Goal: Information Seeking & Learning: Learn about a topic

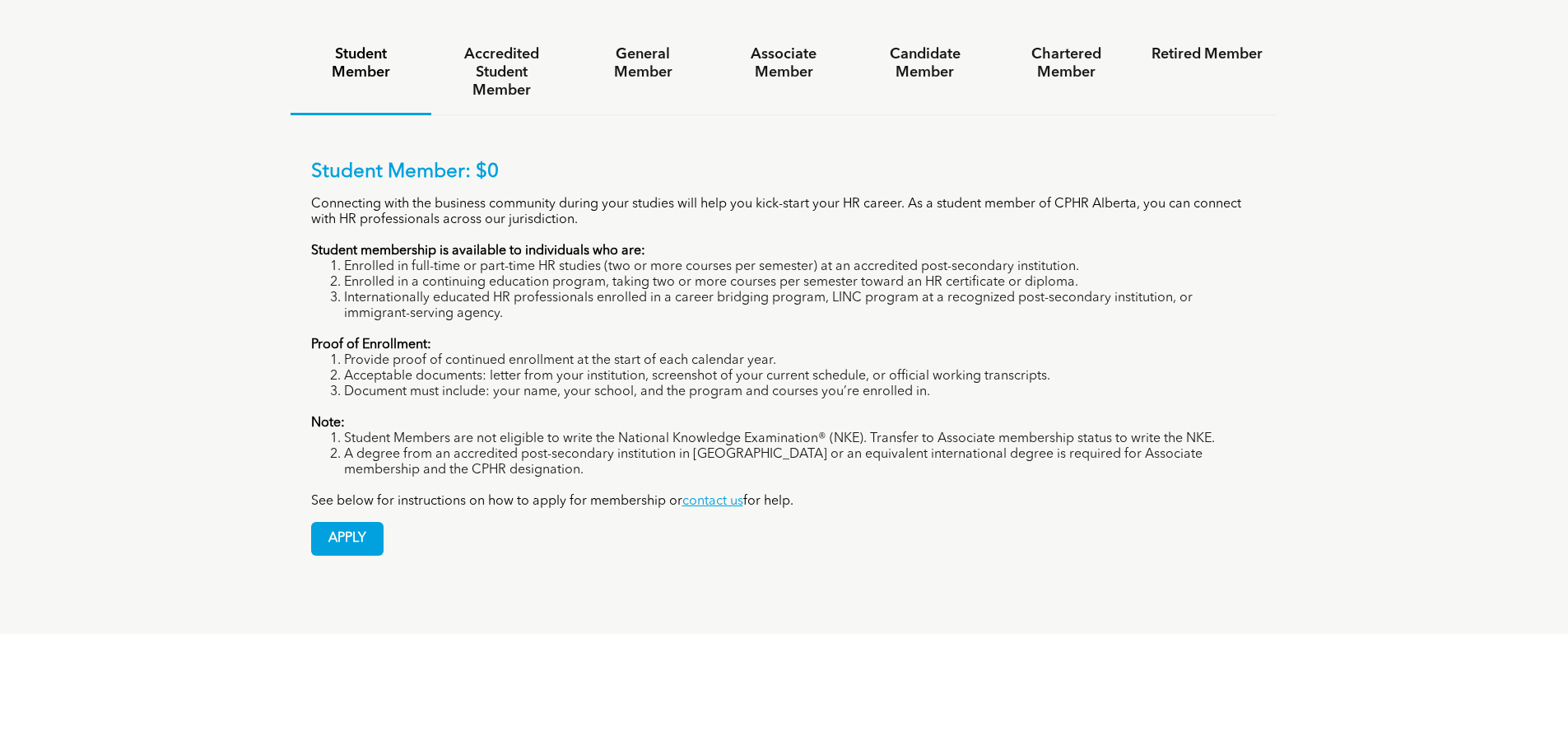
scroll to position [1070, 0]
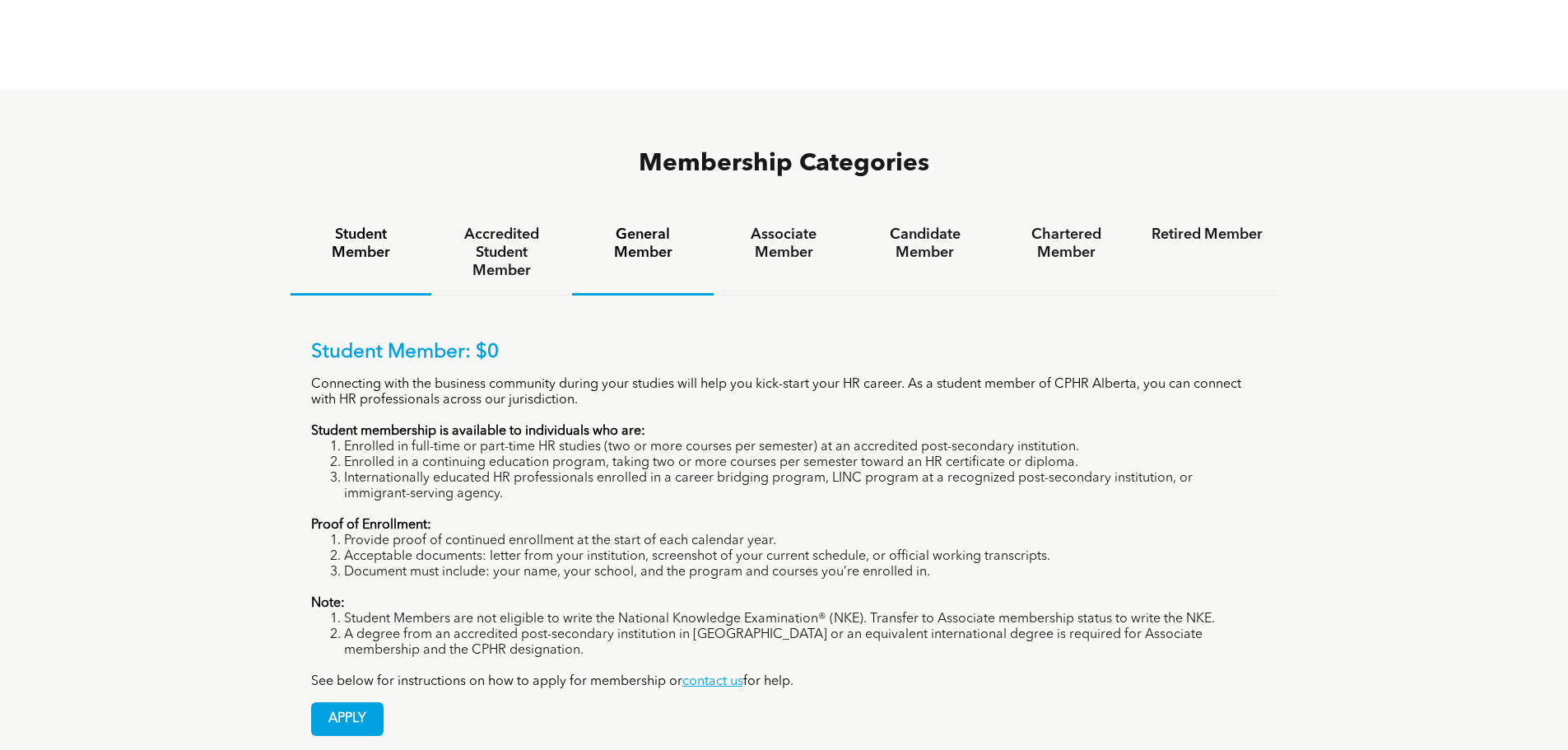
click at [642, 226] on h4 "General Member" at bounding box center [642, 244] width 112 height 37
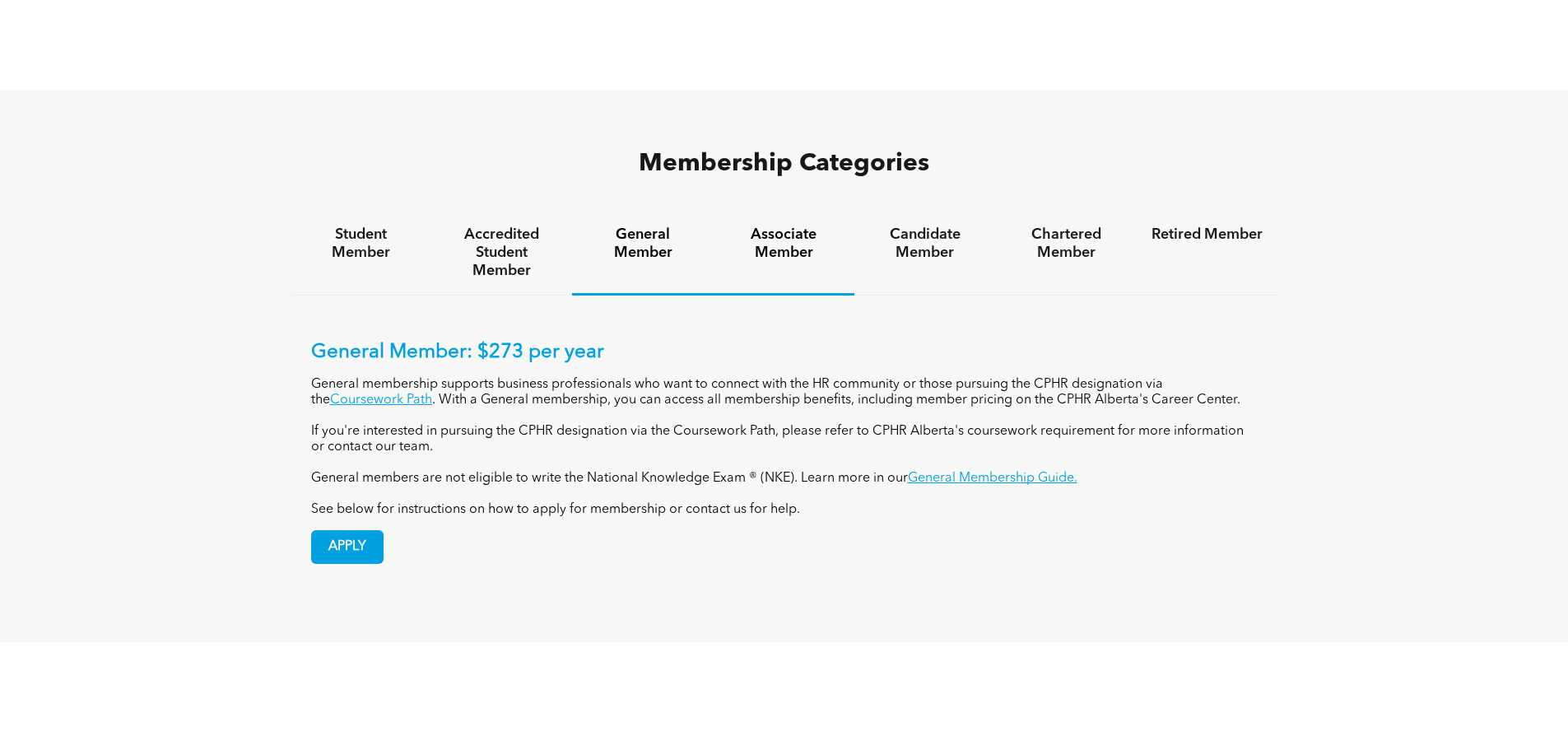
click at [778, 211] on div "Associate Member" at bounding box center [784, 254] width 141 height 85
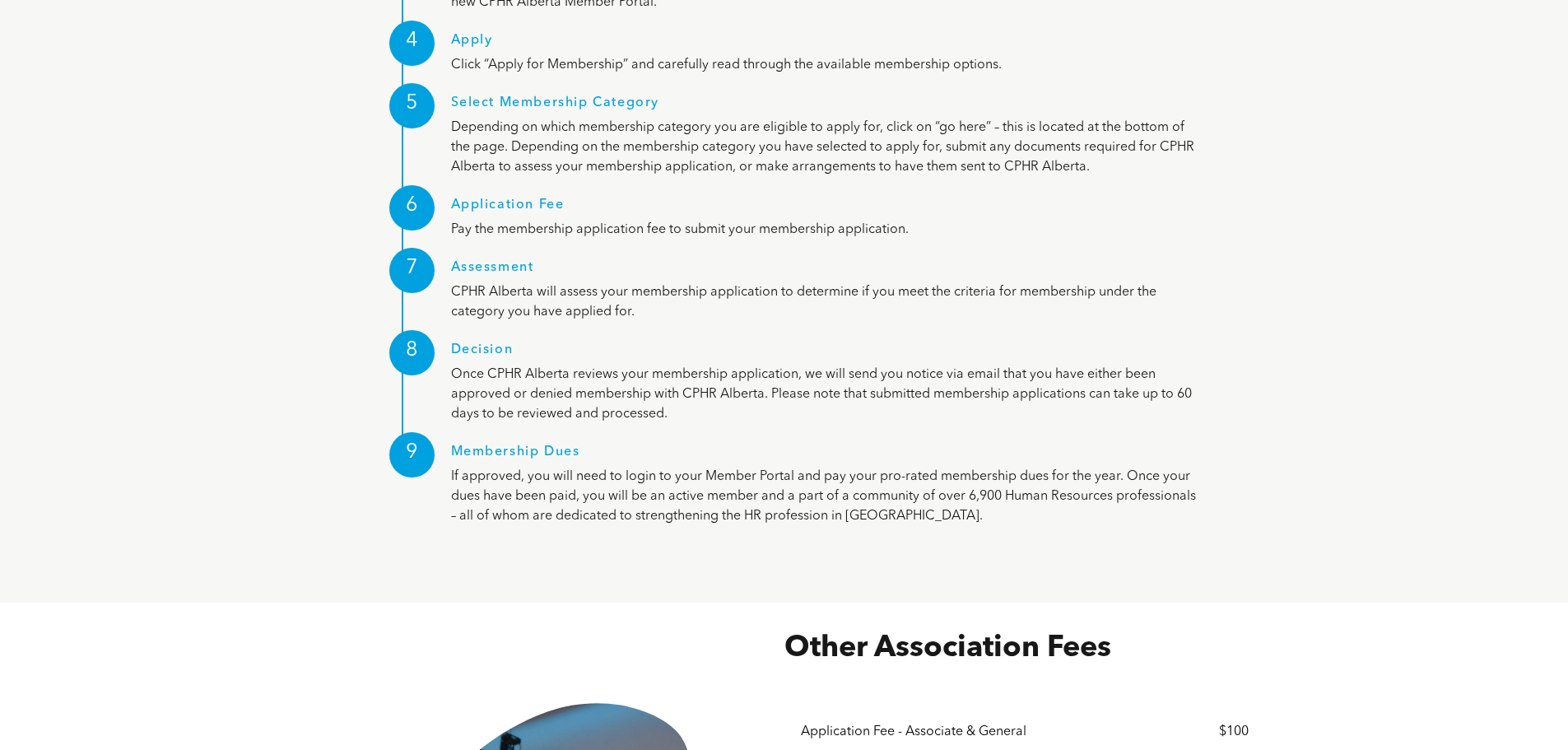
scroll to position [2799, 0]
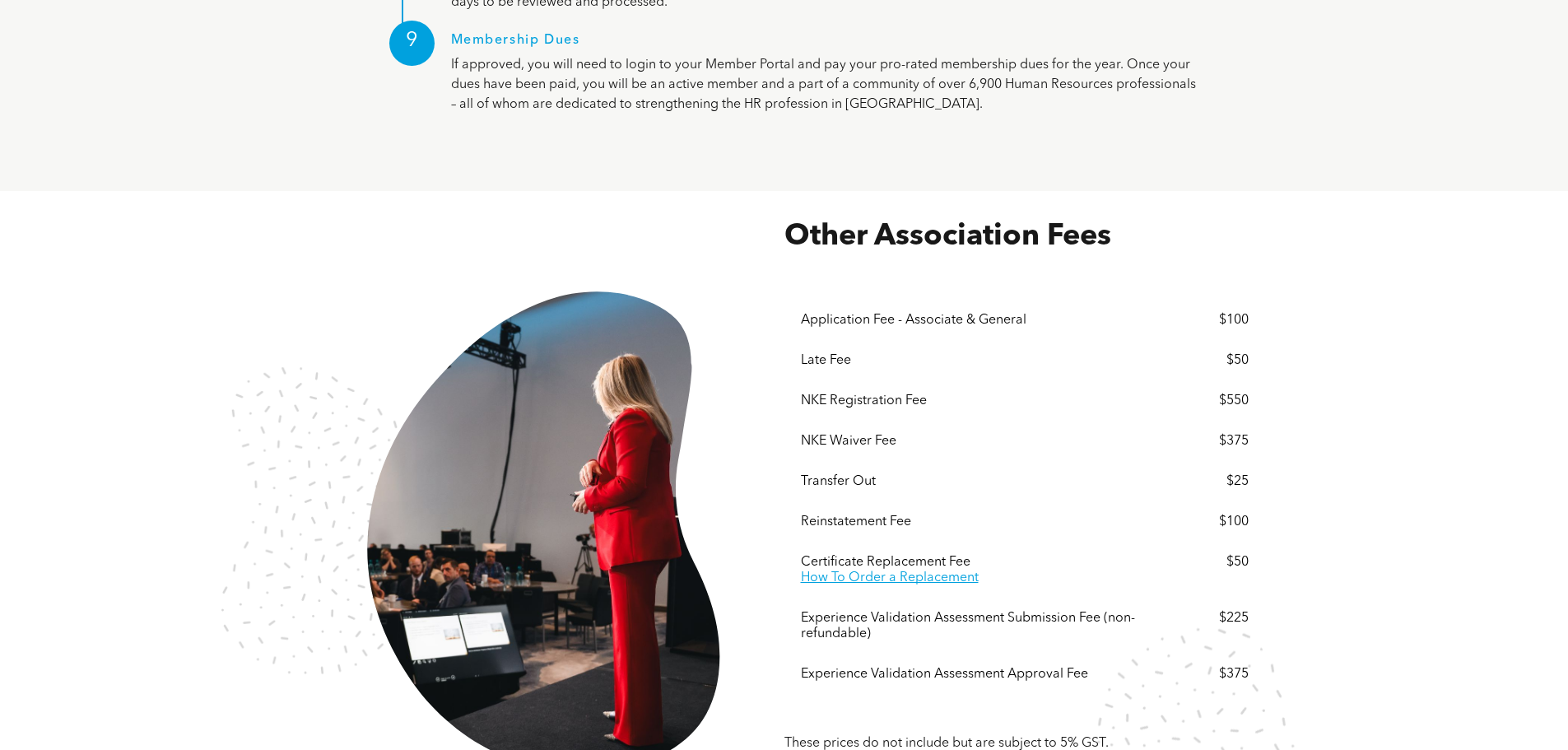
click at [862, 434] on div "NKE Waiver Fee" at bounding box center [978, 442] width 354 height 16
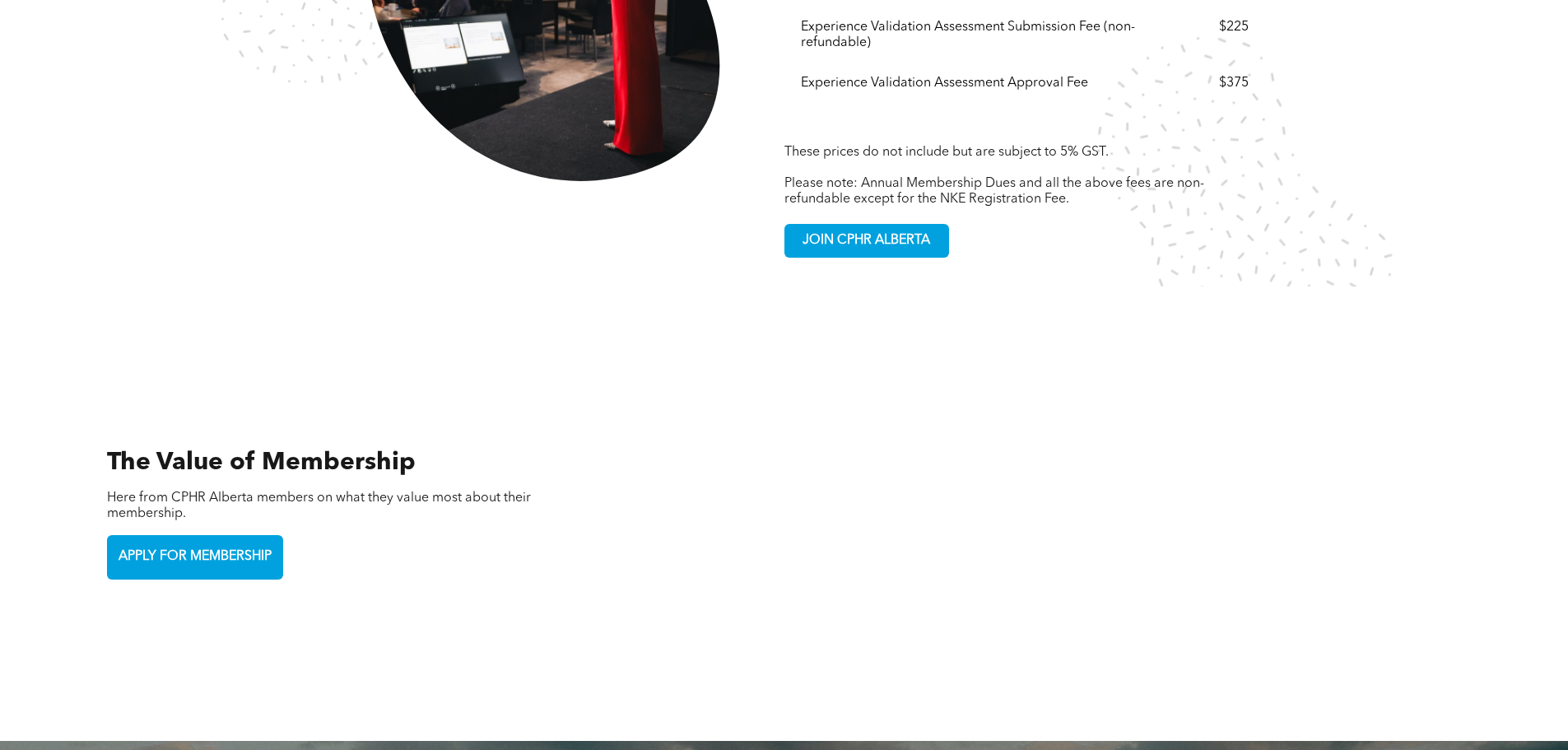
scroll to position [2975, 0]
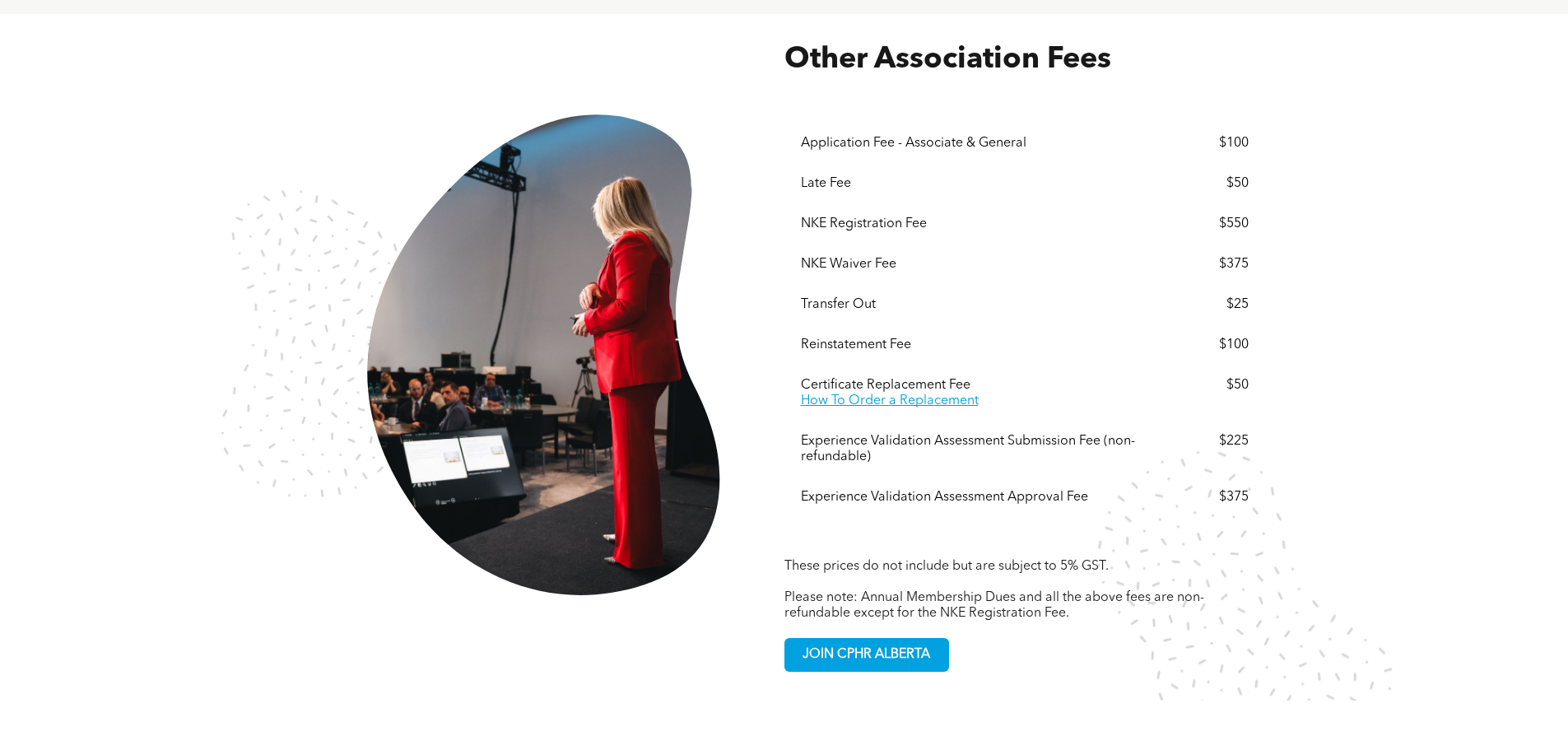
drag, startPoint x: 827, startPoint y: 201, endPoint x: 837, endPoint y: 206, distance: 11.2
click at [827, 257] on div "NKE Waiver Fee" at bounding box center [978, 264] width 354 height 16
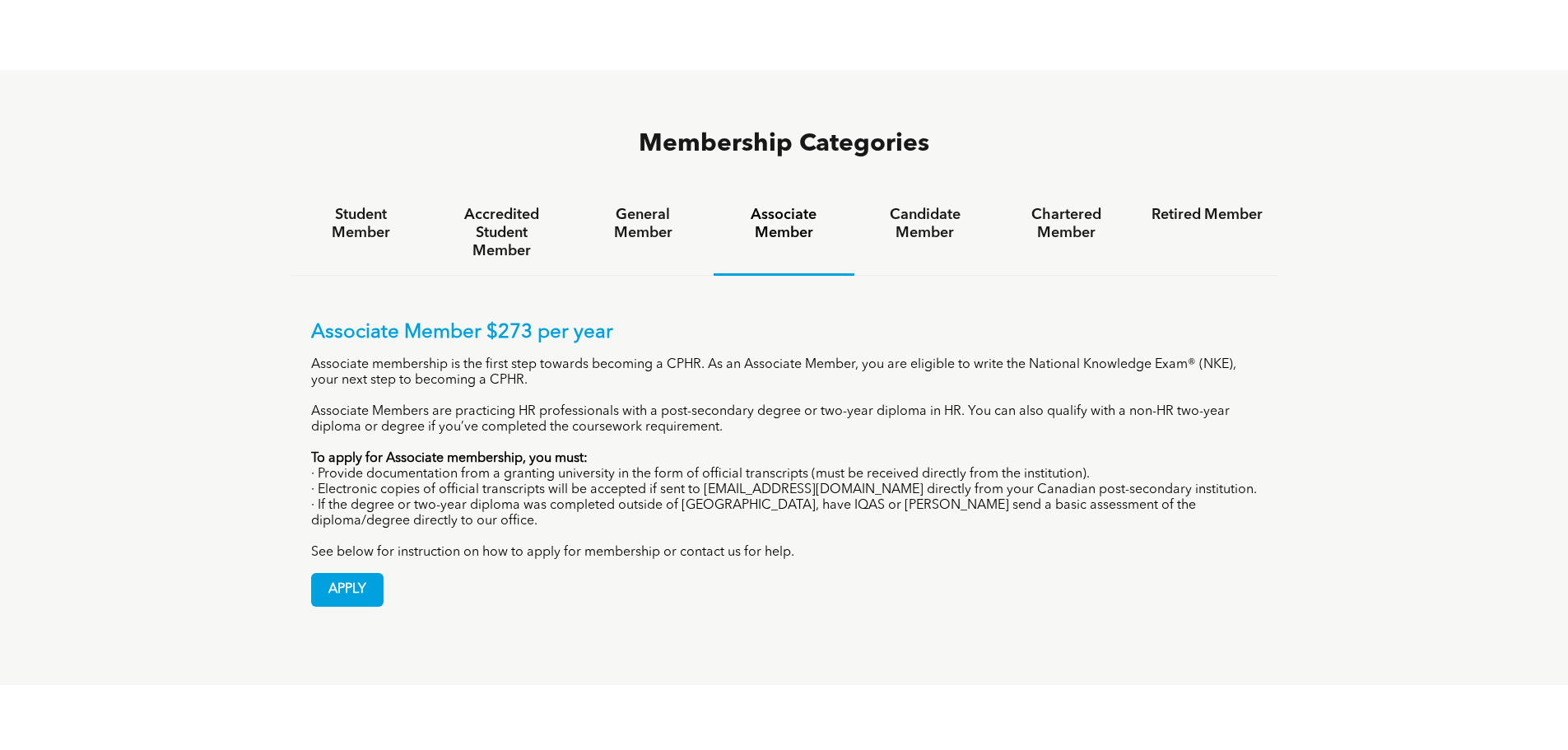
scroll to position [1494, 0]
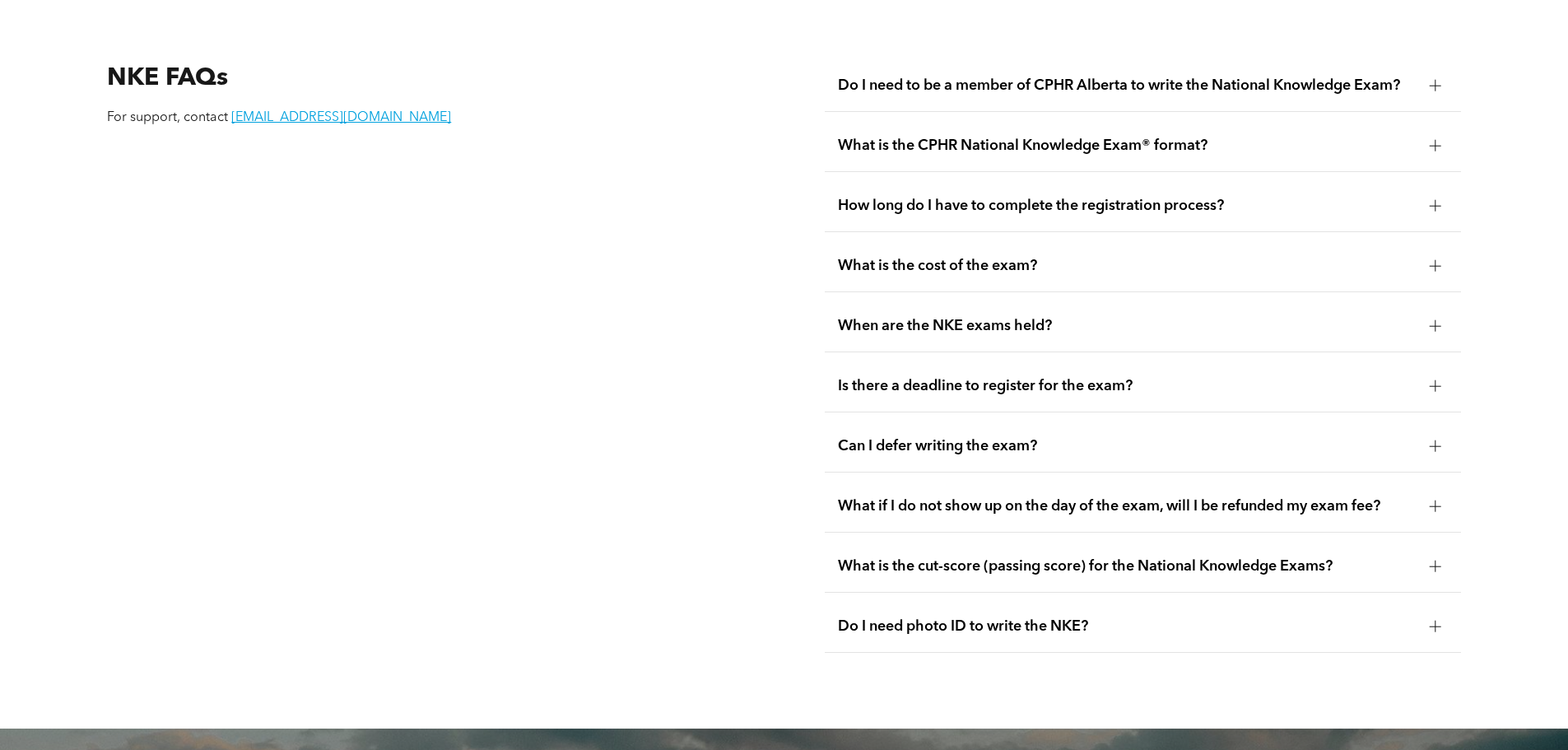
scroll to position [1958, 0]
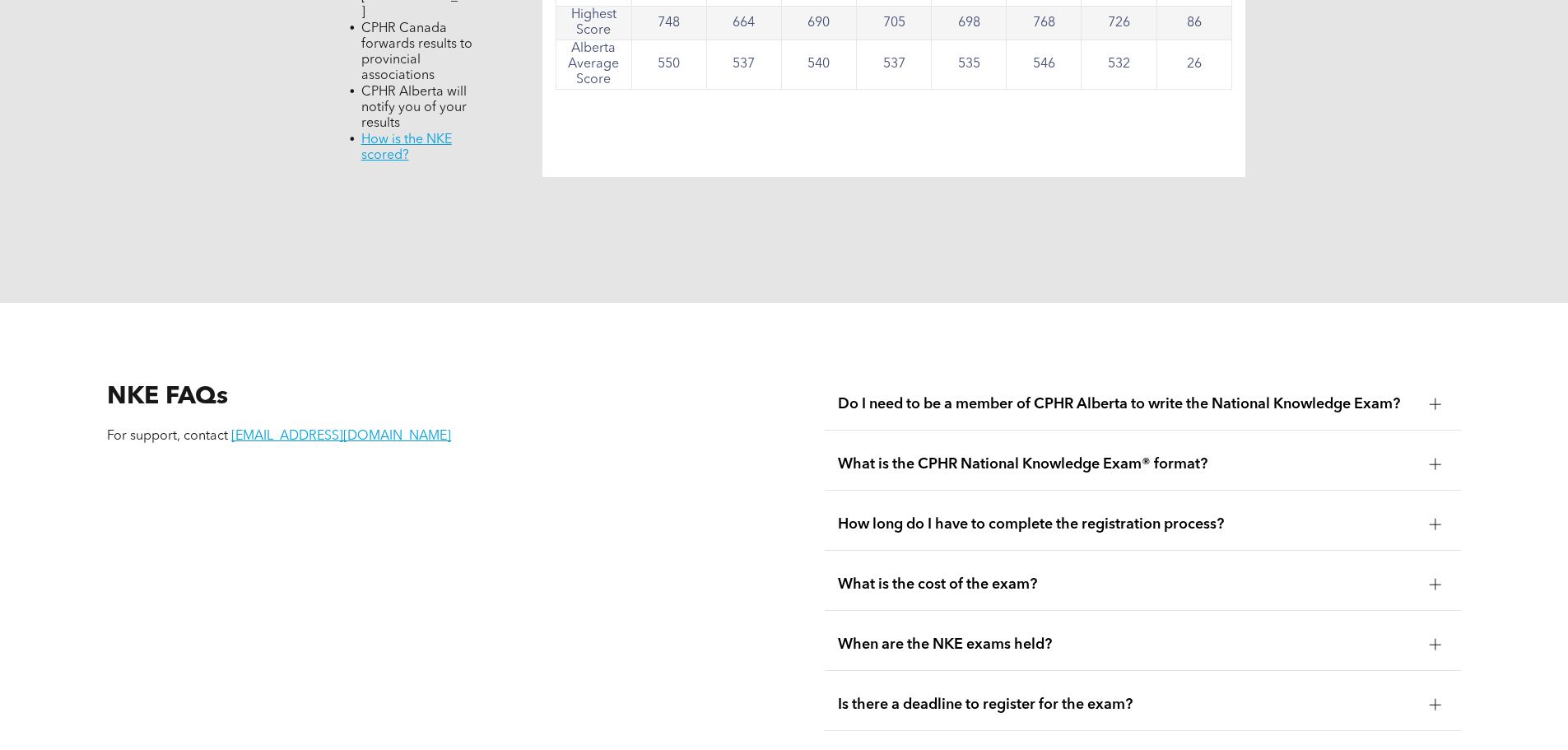
click at [990, 559] on div "What is the cost of the exam?" at bounding box center [1143, 584] width 636 height 52
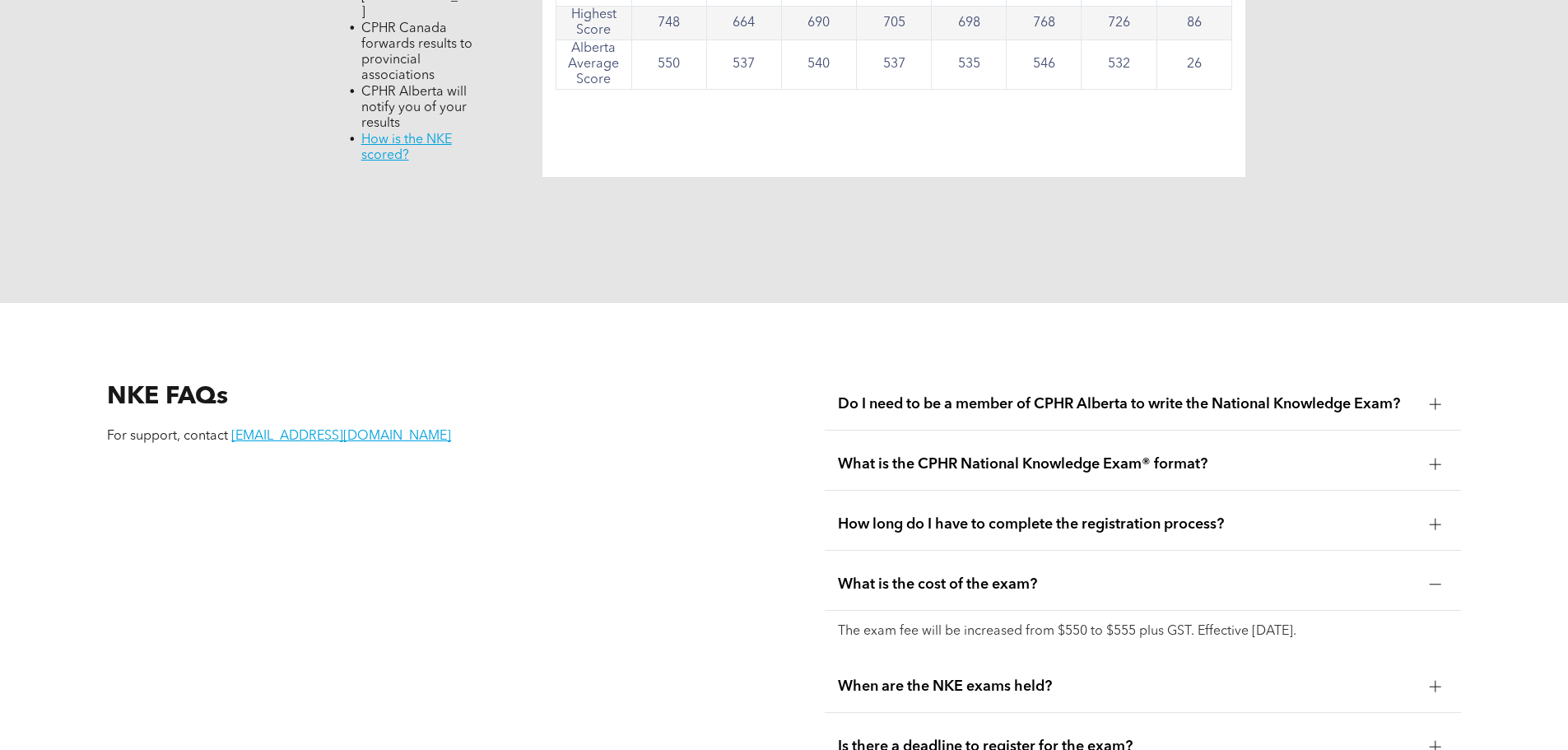
click at [1005, 575] on span "What is the cost of the exam?" at bounding box center [1127, 584] width 578 height 18
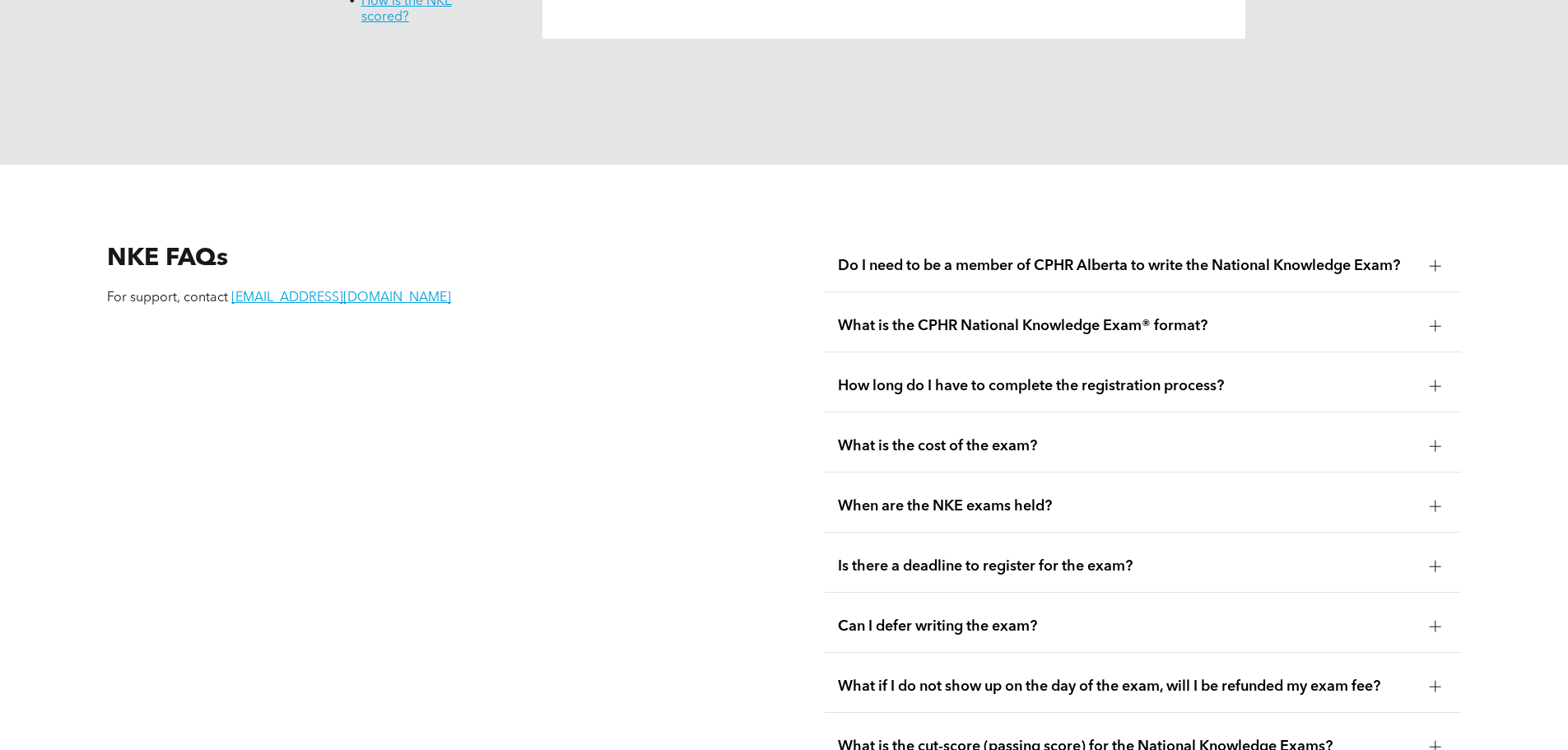
scroll to position [2123, 0]
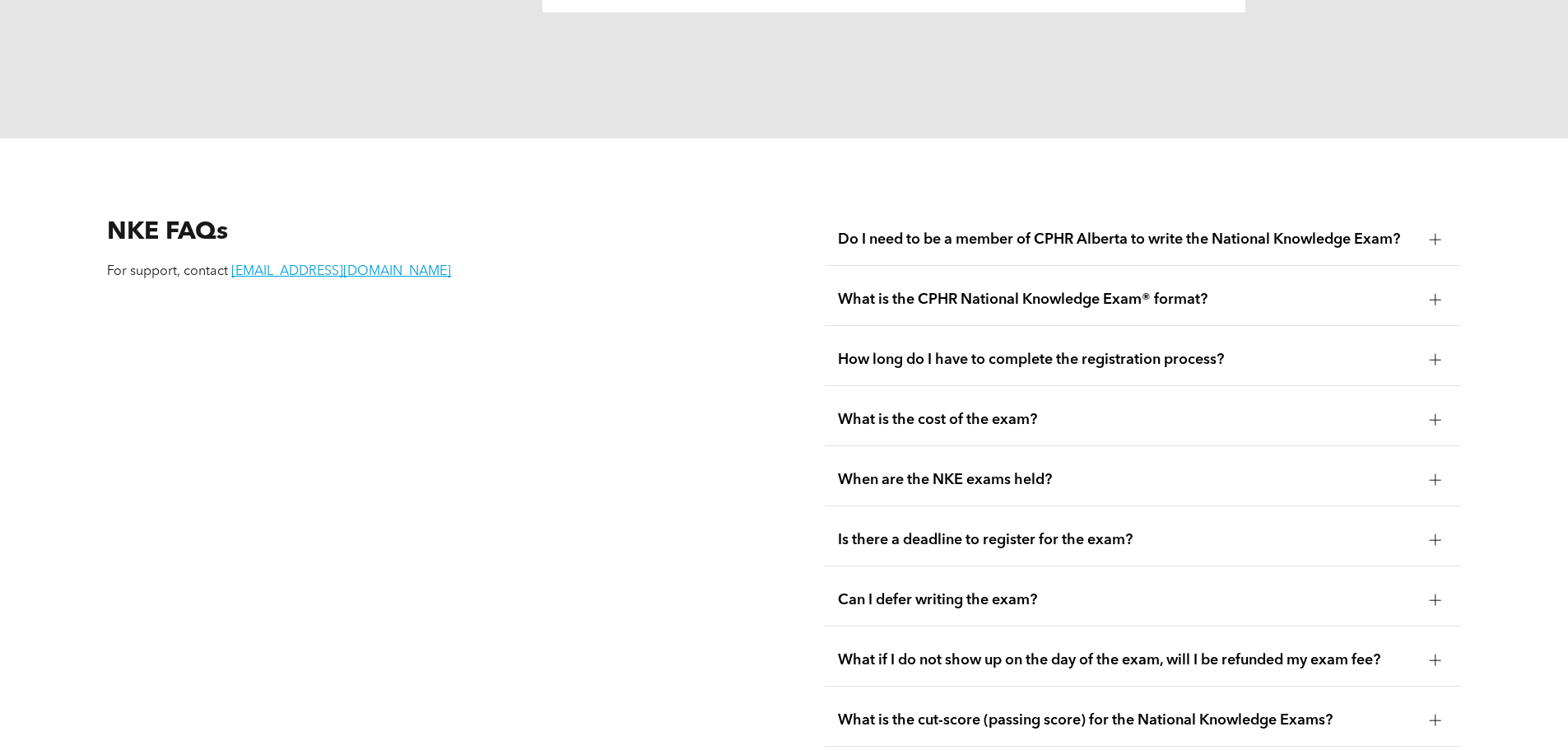
click at [1005, 591] on span "Can I defer writing the exam?" at bounding box center [1127, 600] width 578 height 18
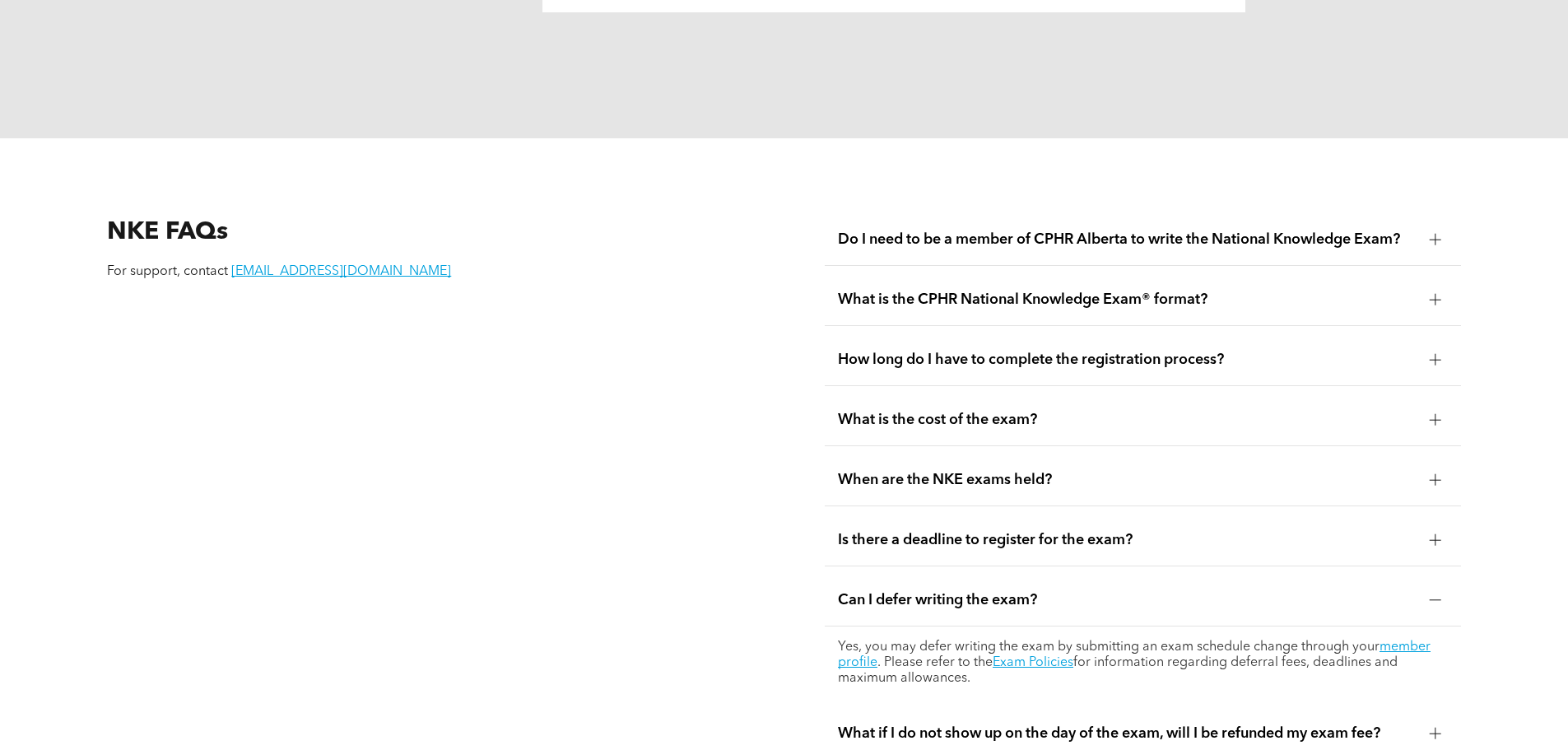
click at [1006, 591] on span "Can I defer writing the exam?" at bounding box center [1127, 600] width 578 height 18
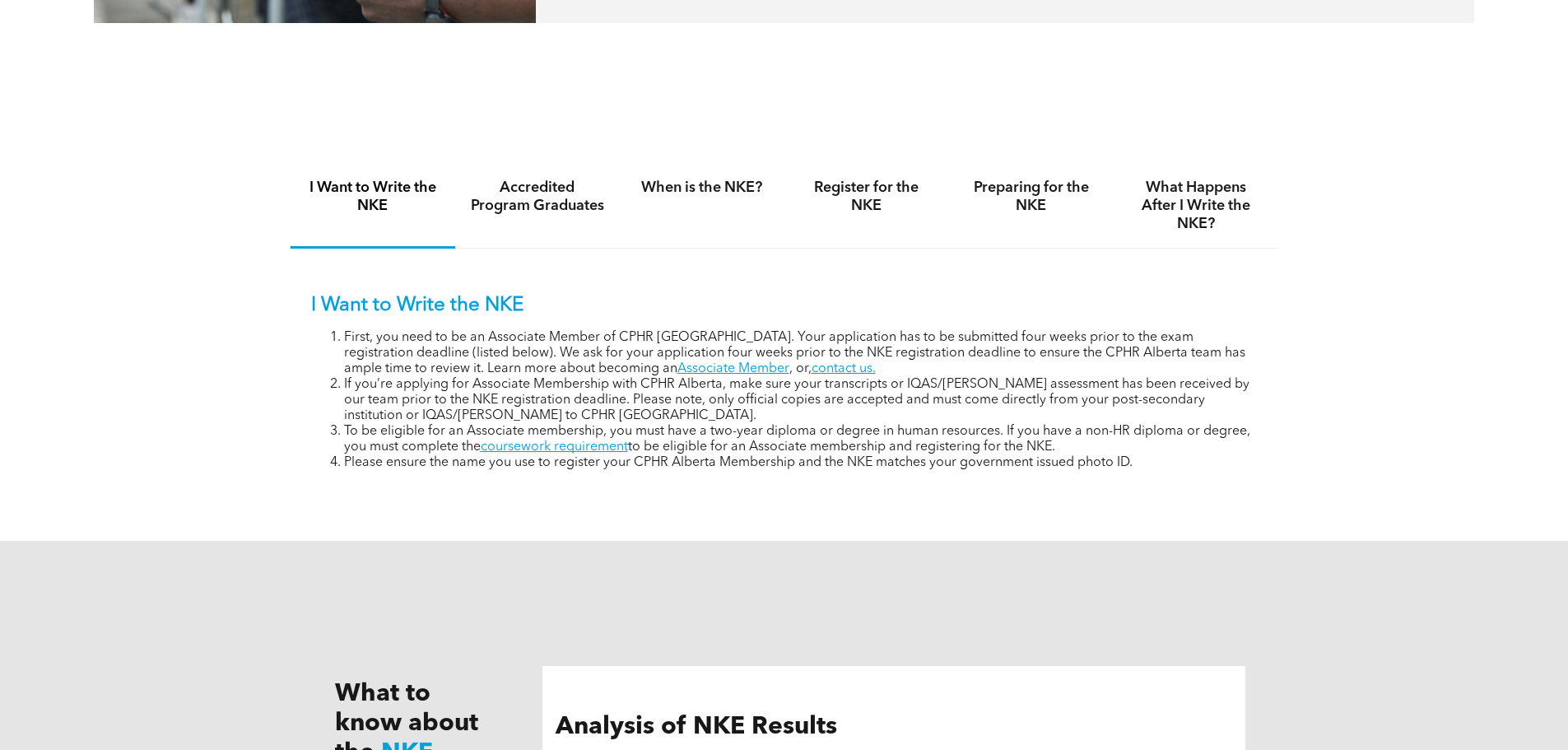
scroll to position [1053, 0]
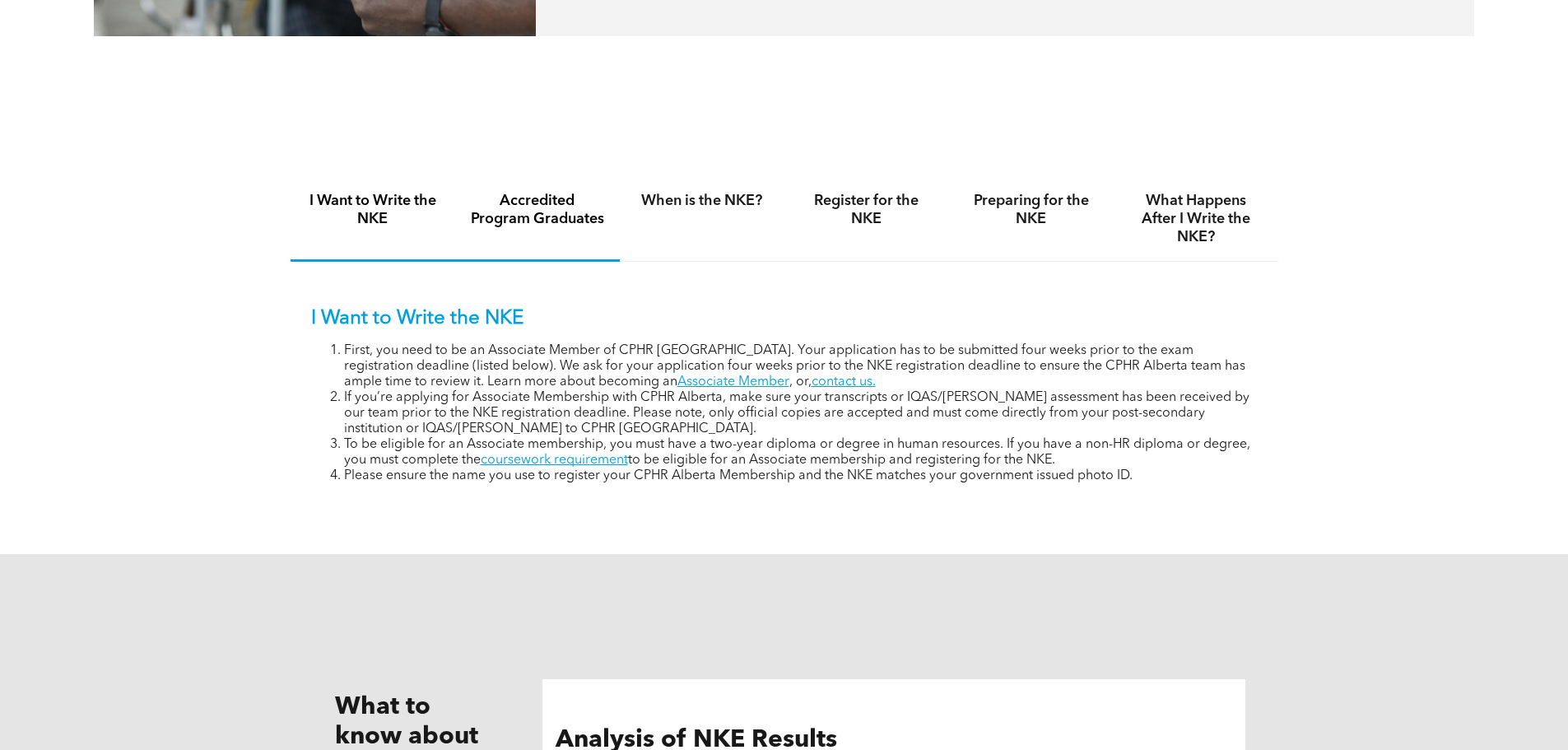
drag, startPoint x: 574, startPoint y: 230, endPoint x: 585, endPoint y: 231, distance: 11.0
click at [576, 229] on div "Accredited Program Graduates" at bounding box center [537, 219] width 165 height 85
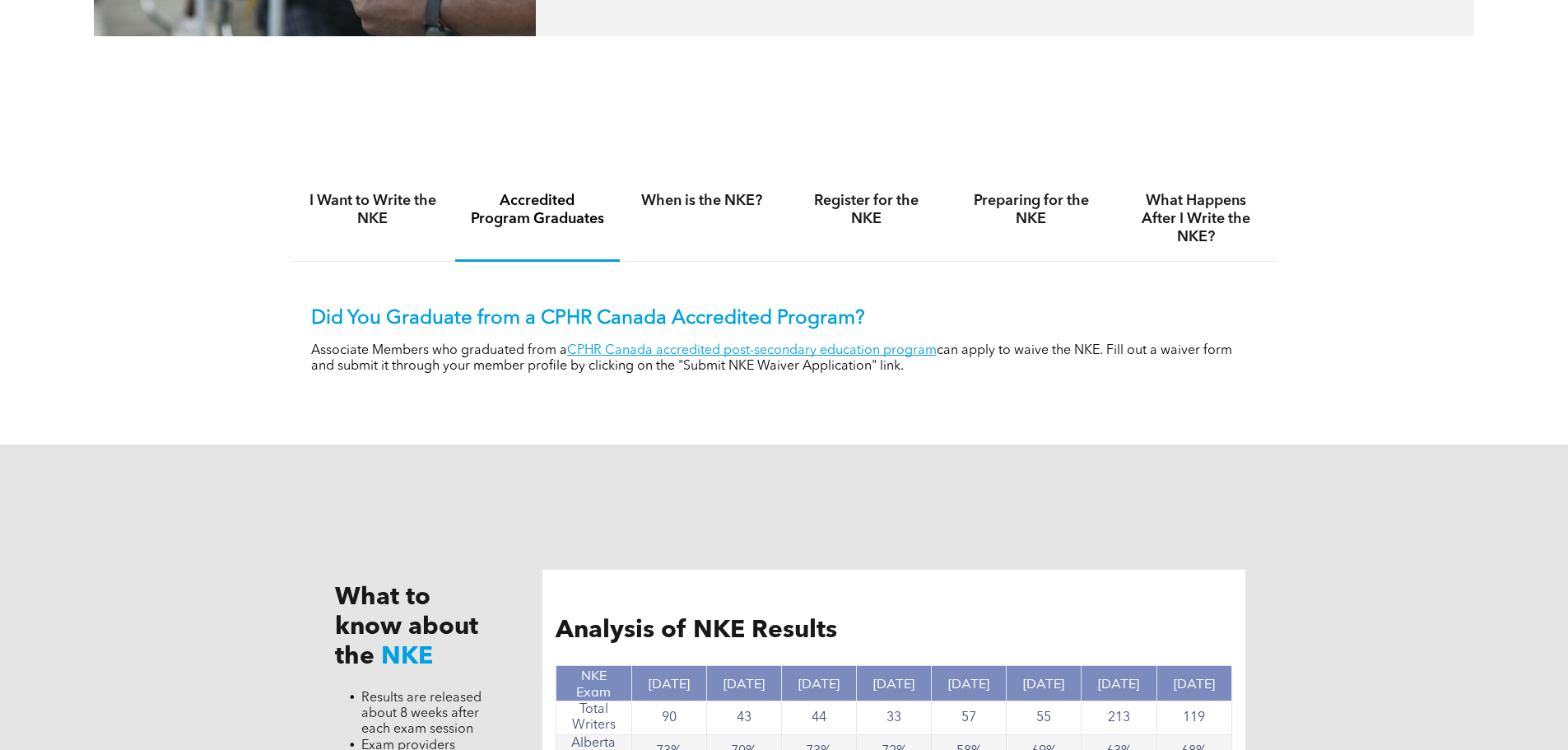
drag, startPoint x: 672, startPoint y: 352, endPoint x: 997, endPoint y: 406, distance: 329.5
click at [1024, 433] on div "I Want to Write the NKE Accredited Program Graduates When is the NKE? Register …" at bounding box center [784, 287] width 1568 height 315
click at [709, 217] on div "When is the NKE?" at bounding box center [702, 219] width 165 height 85
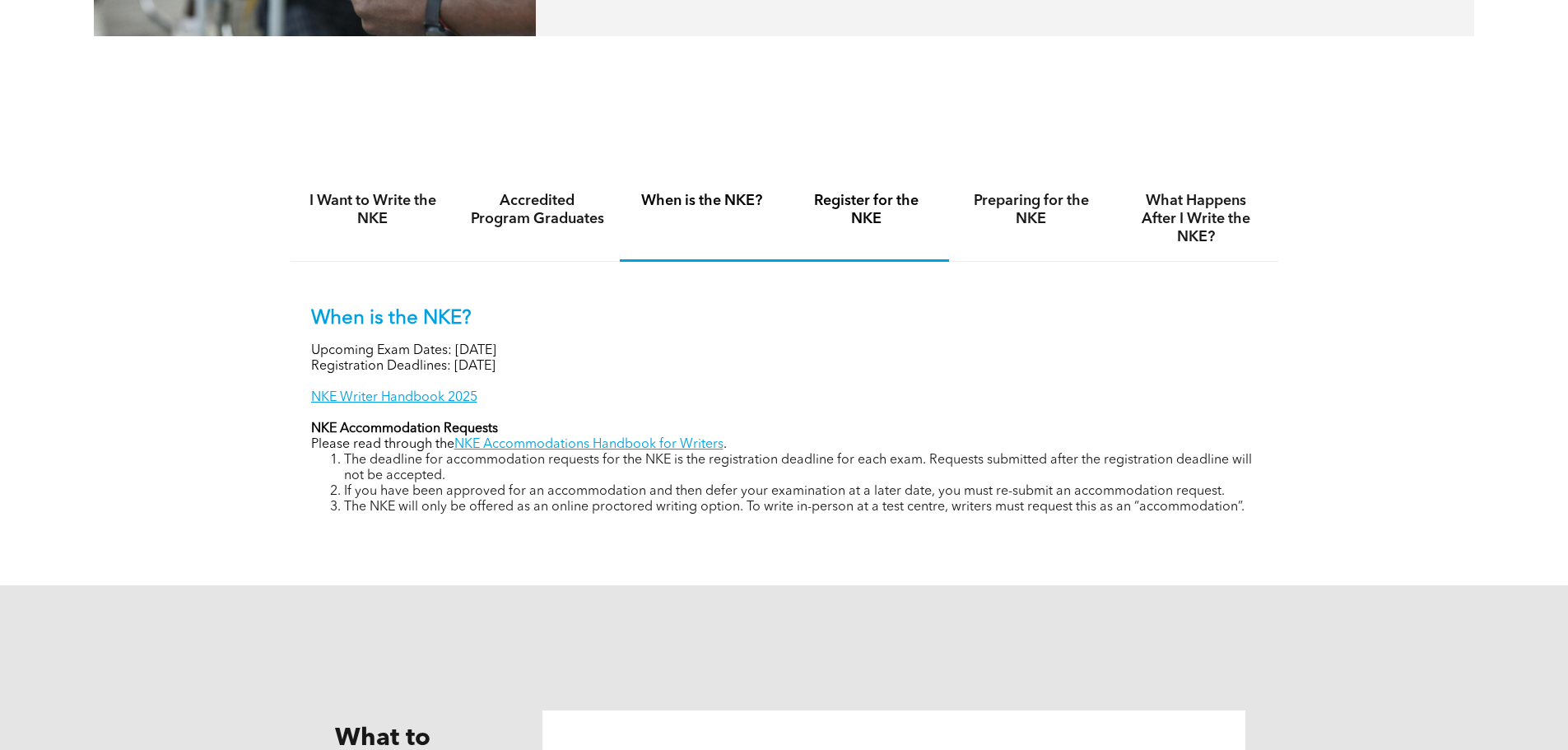
click at [843, 213] on h4 "Register for the NKE" at bounding box center [866, 209] width 135 height 37
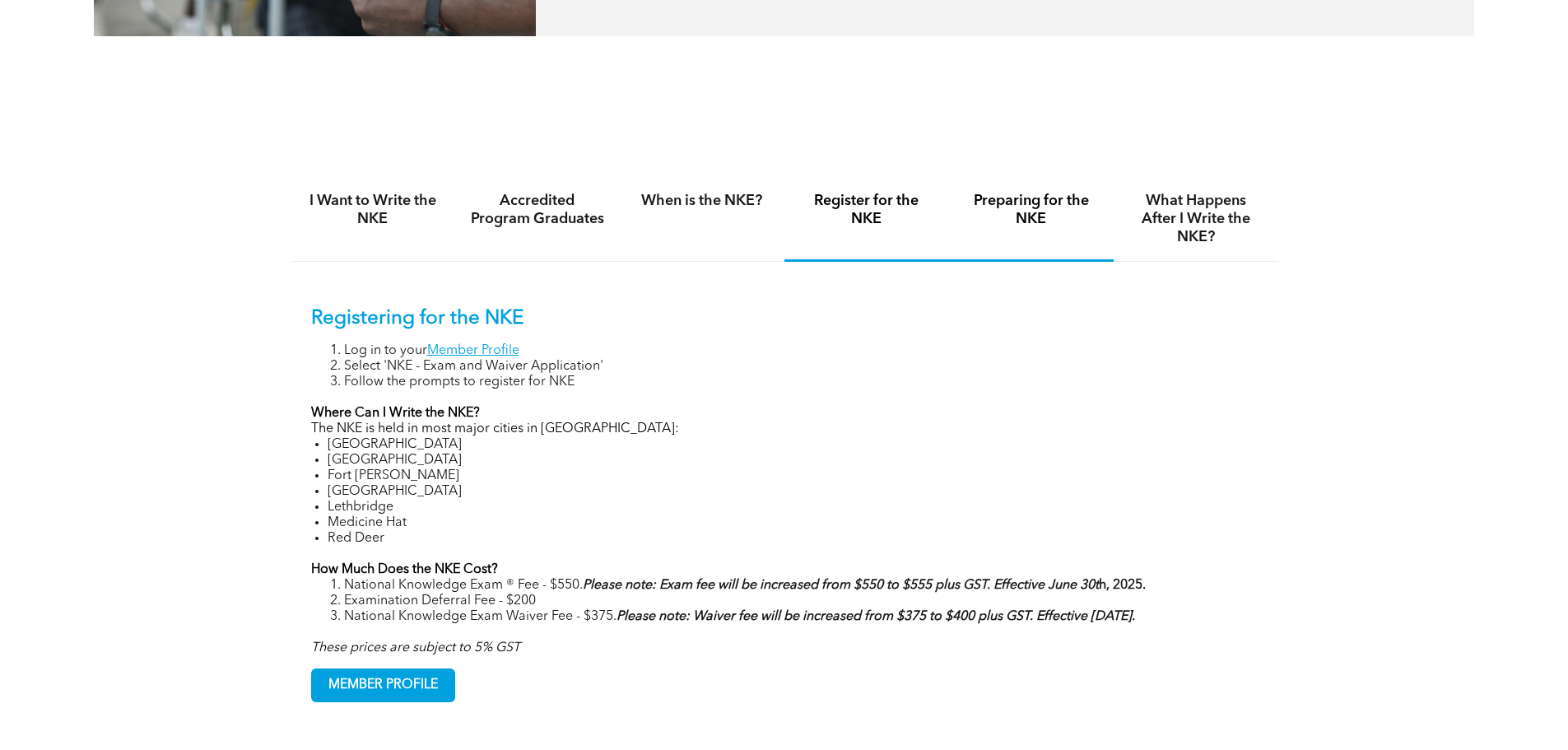
click at [1042, 216] on h4 "Preparing for the NKE" at bounding box center [1031, 209] width 135 height 37
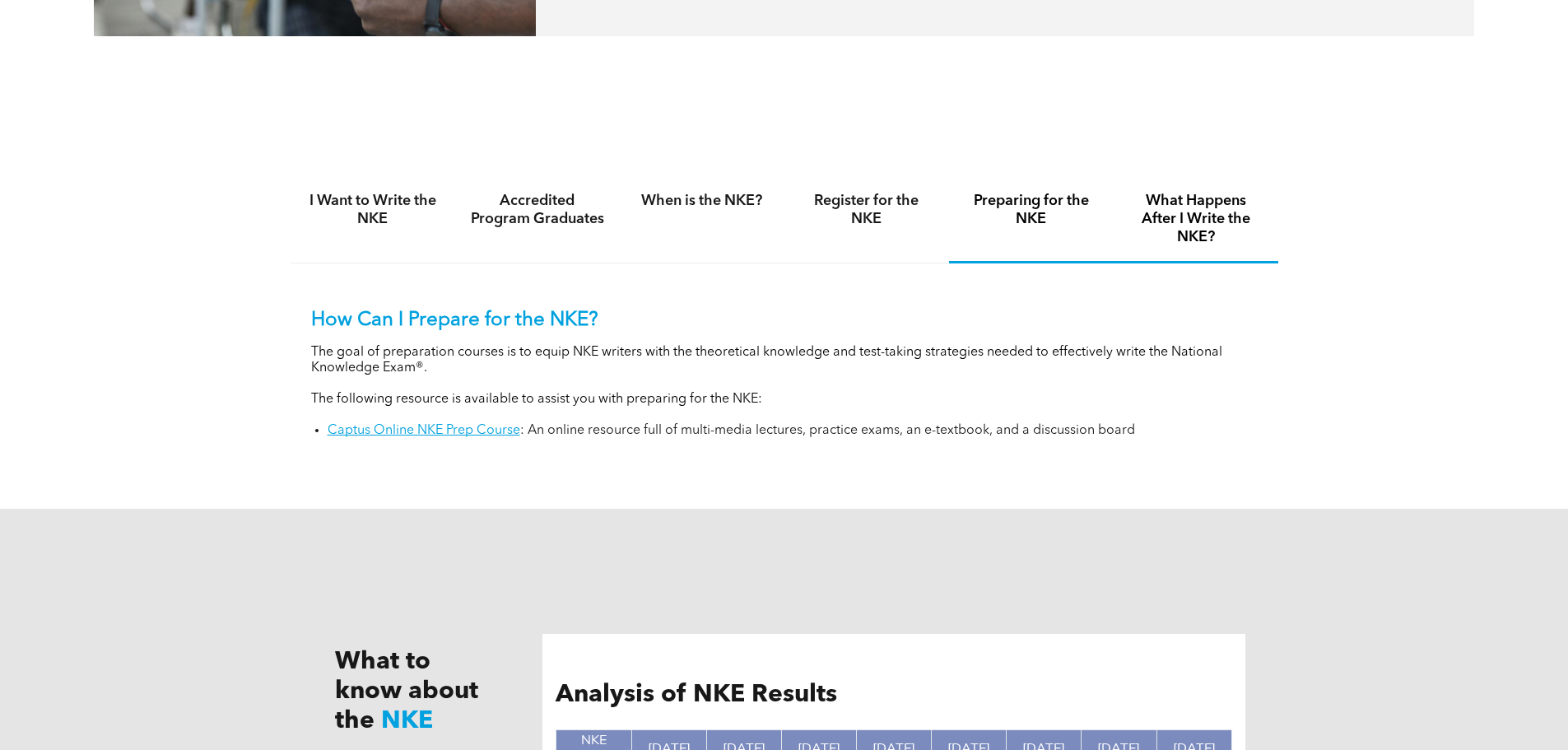
drag, startPoint x: 1224, startPoint y: 216, endPoint x: 1191, endPoint y: 370, distance: 157.5
click at [1224, 217] on h4 "What Happens After I Write the NKE?" at bounding box center [1195, 218] width 135 height 54
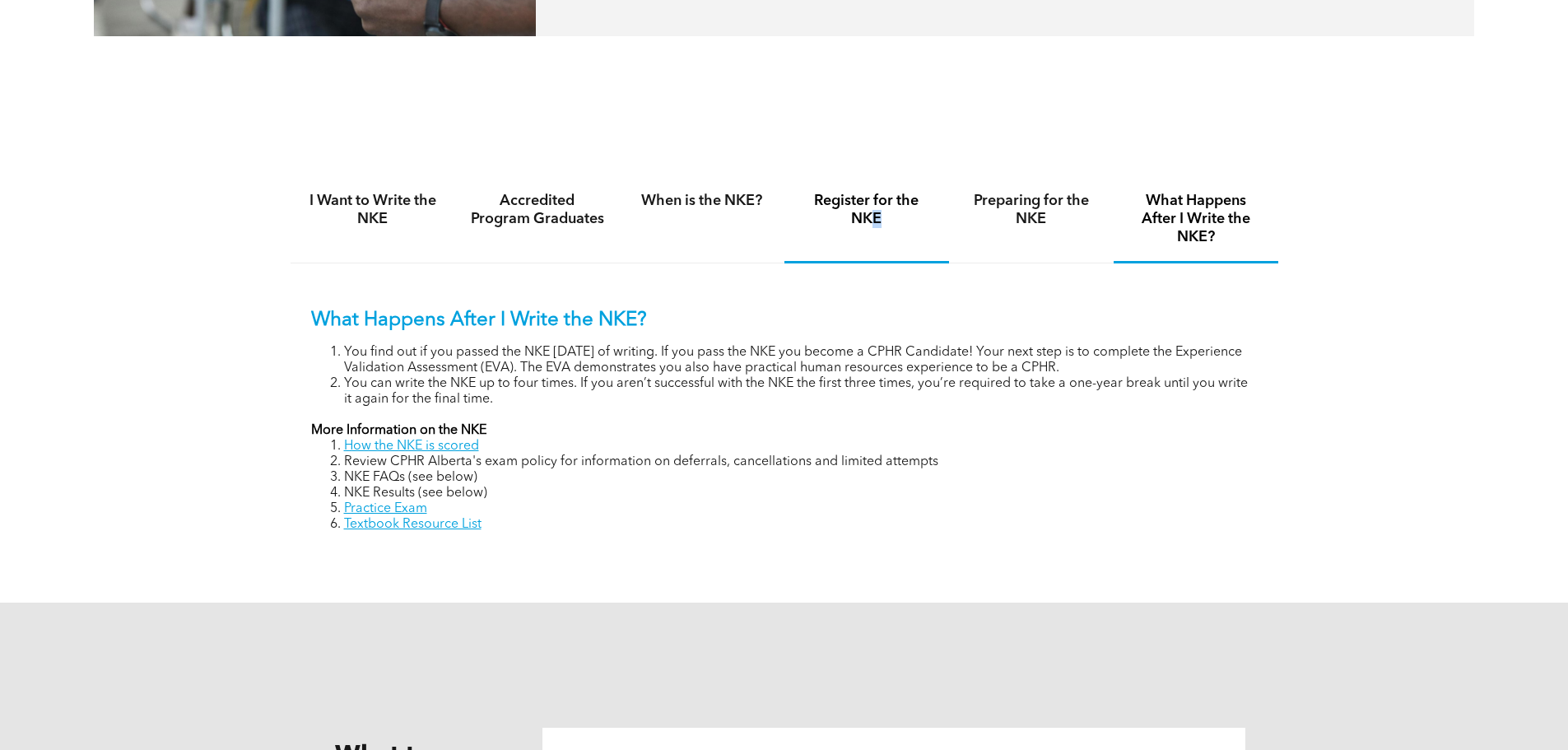
click at [876, 231] on div "Register for the NKE" at bounding box center [866, 220] width 165 height 87
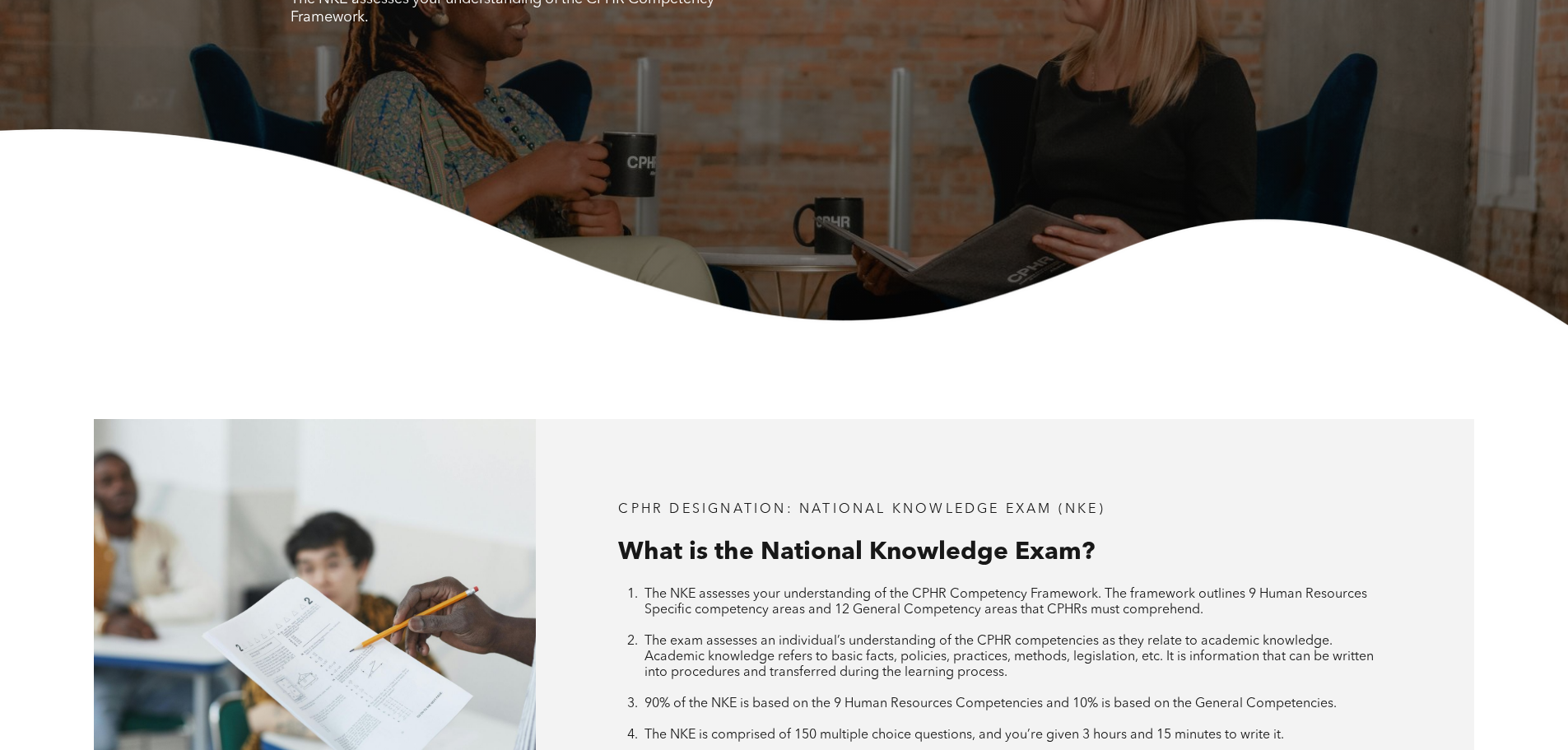
scroll to position [0, 0]
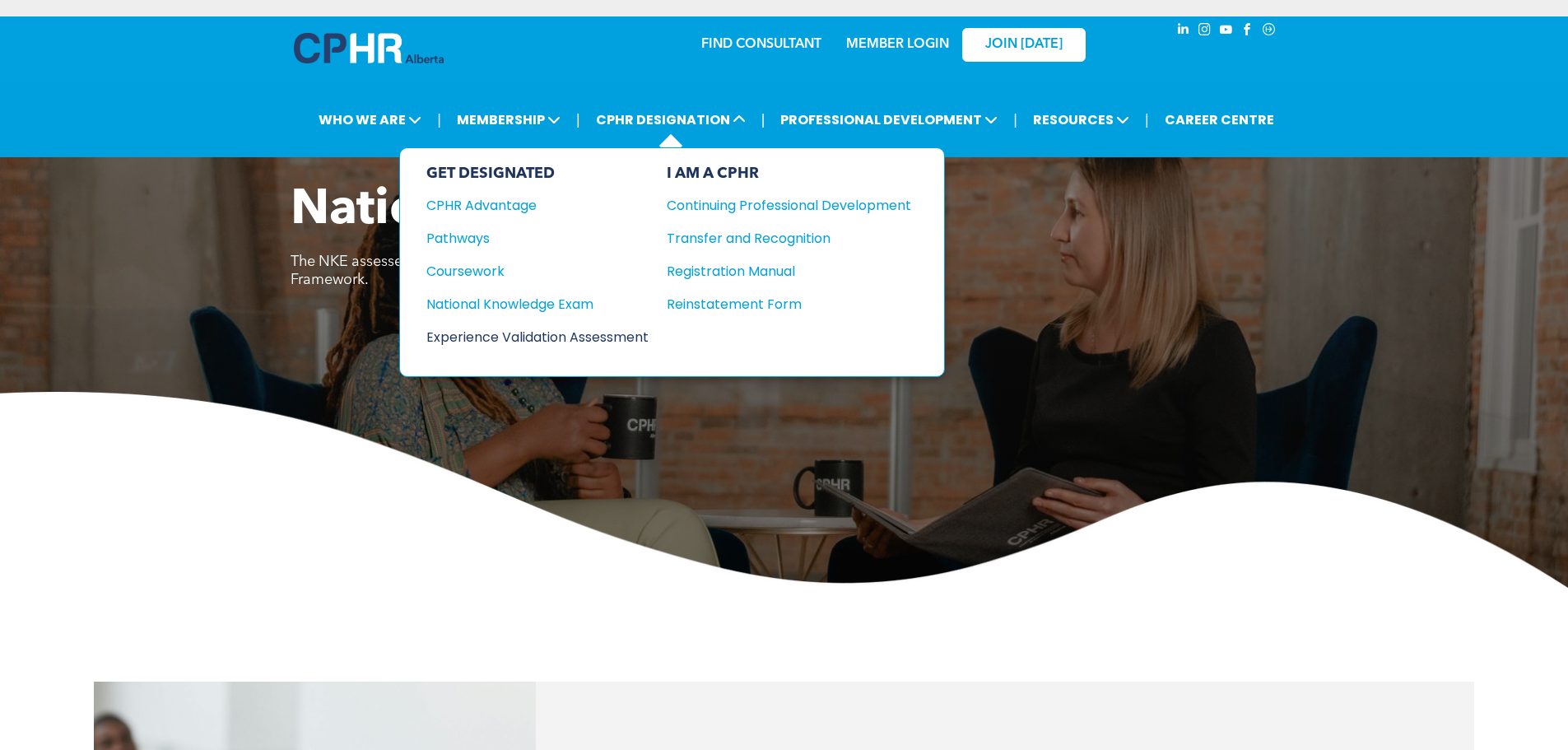
click at [548, 338] on div "Experience Validation Assessment" at bounding box center [526, 337] width 200 height 21
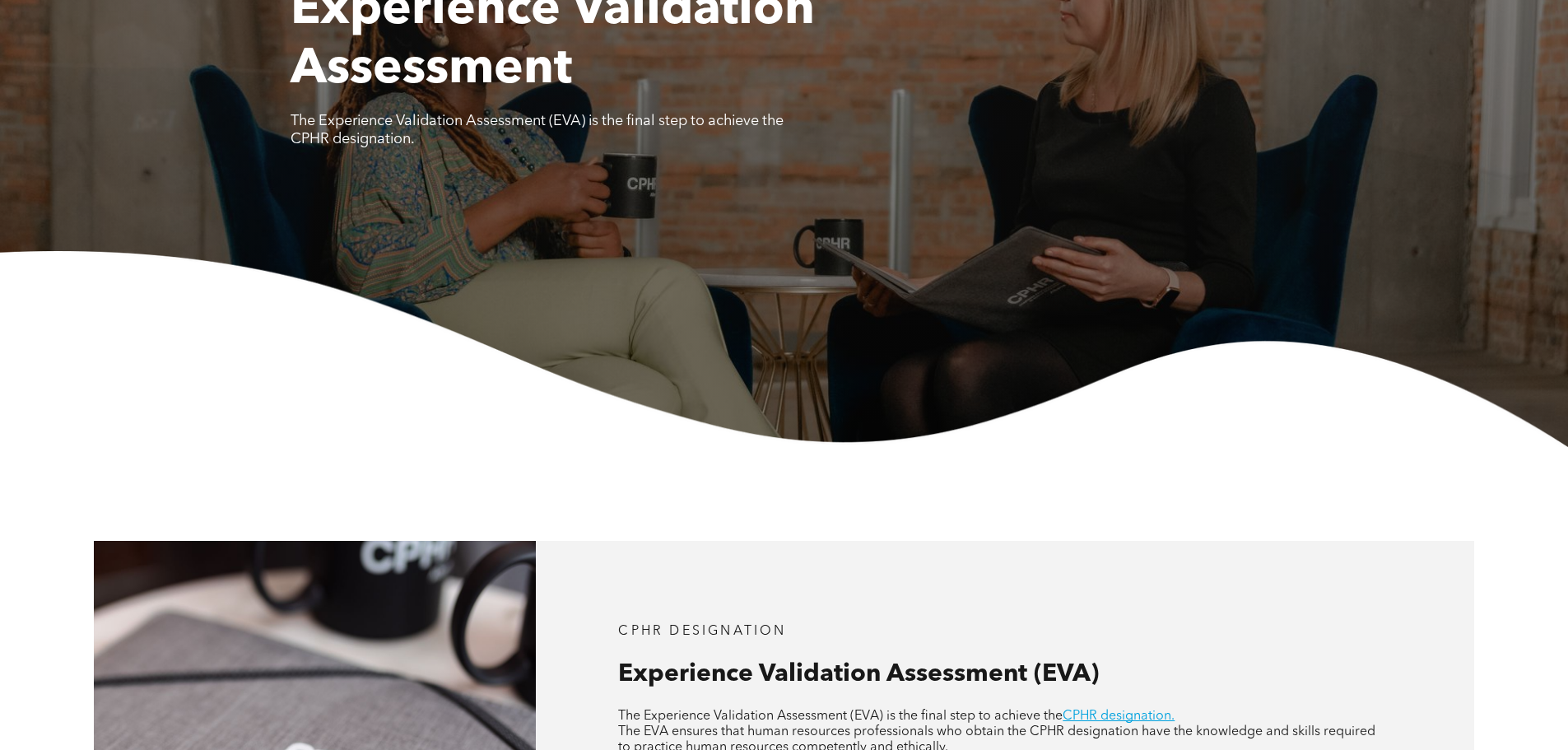
scroll to position [576, 0]
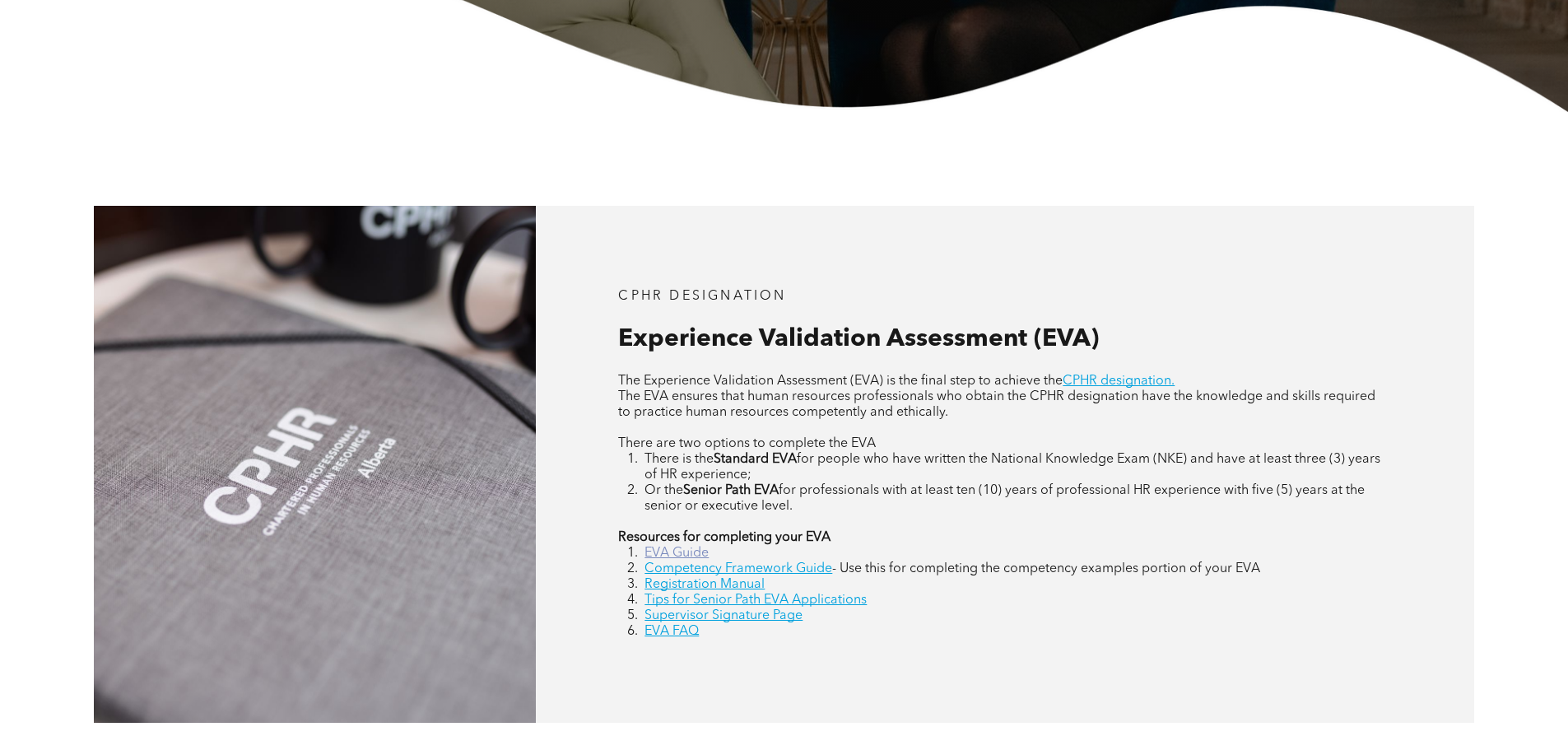
click at [677, 553] on link "EVA Guide" at bounding box center [676, 553] width 64 height 13
click at [672, 638] on link "EVA FAQ" at bounding box center [671, 631] width 54 height 13
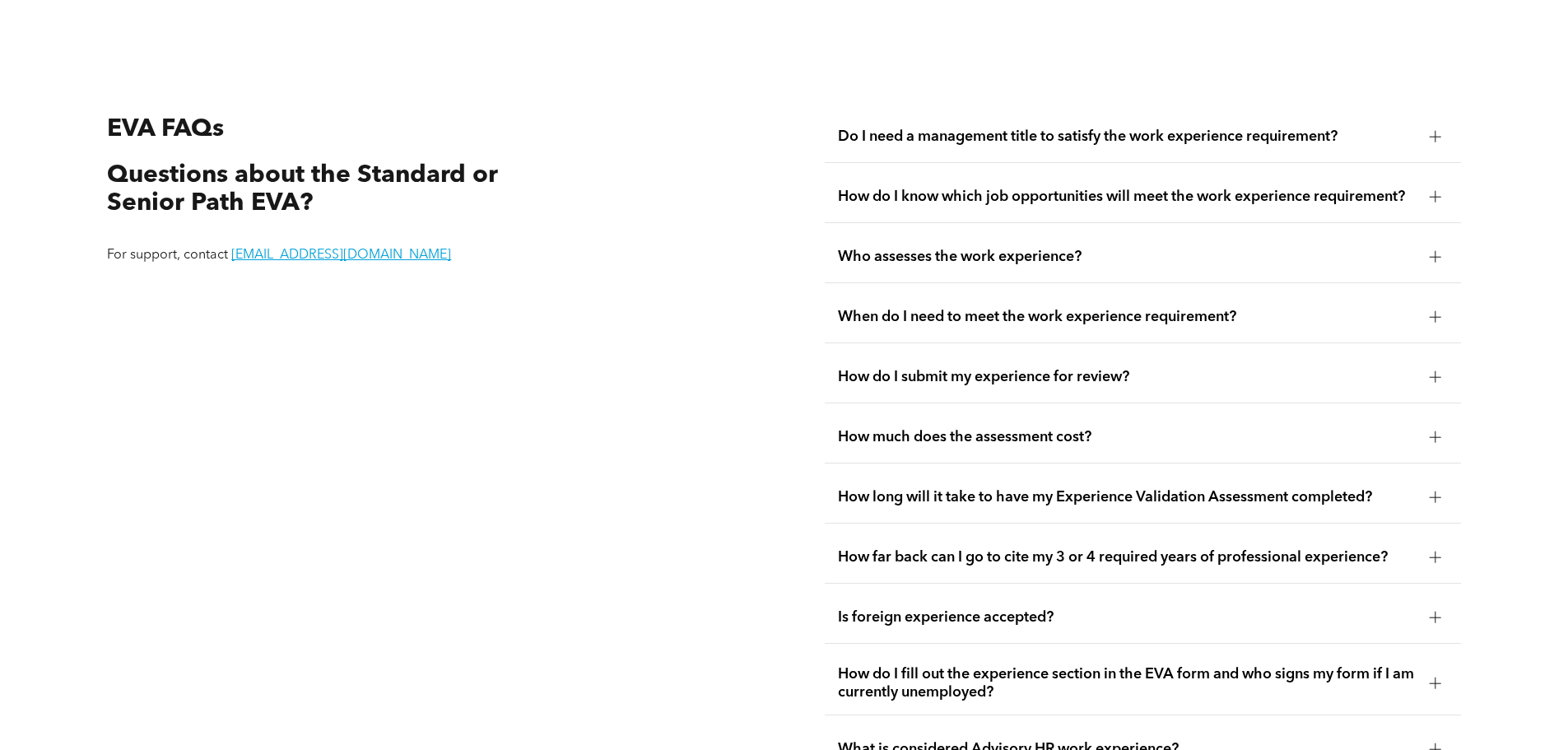
scroll to position [3098, 0]
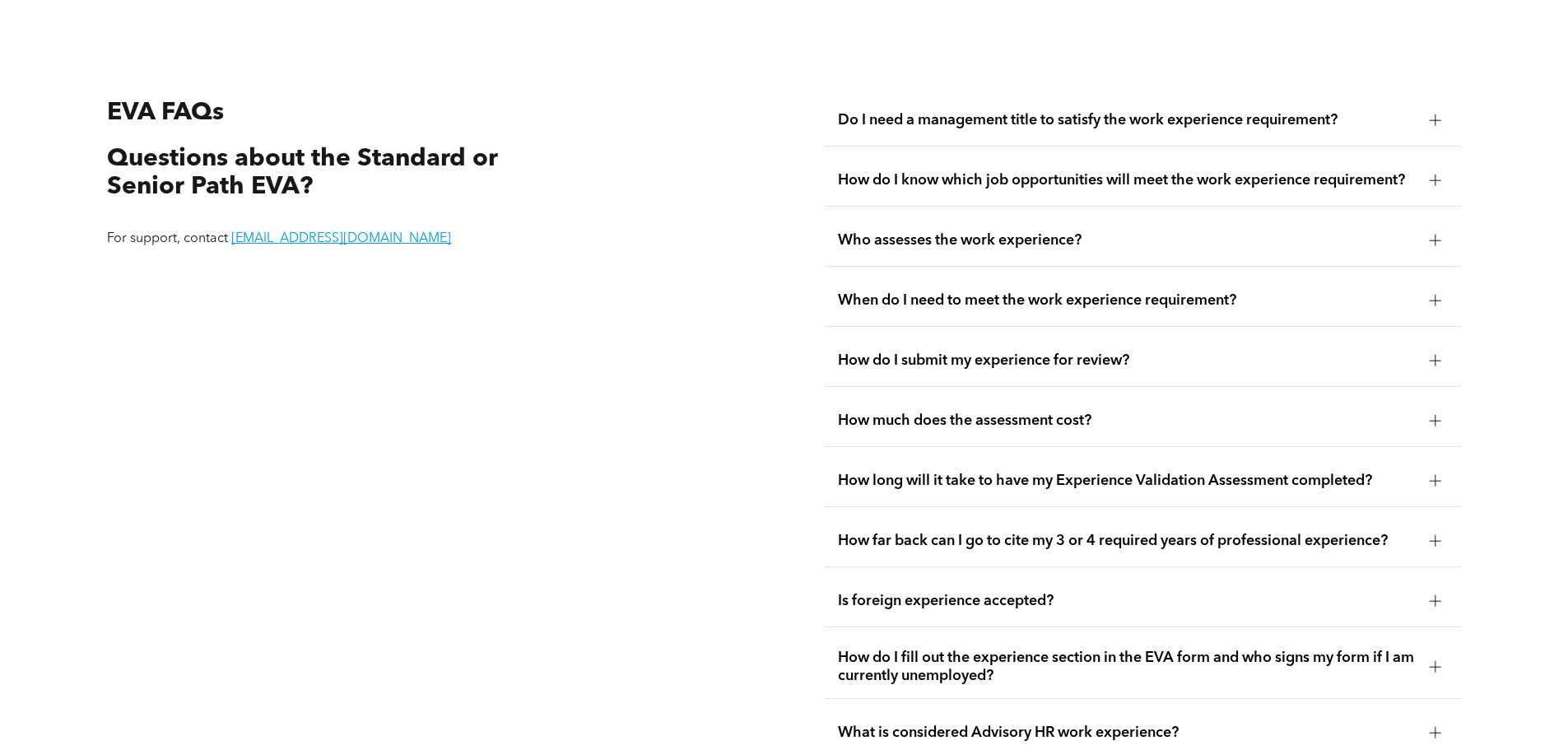
click at [1133, 412] on span "How much does the assessment cost?" at bounding box center [1127, 420] width 578 height 18
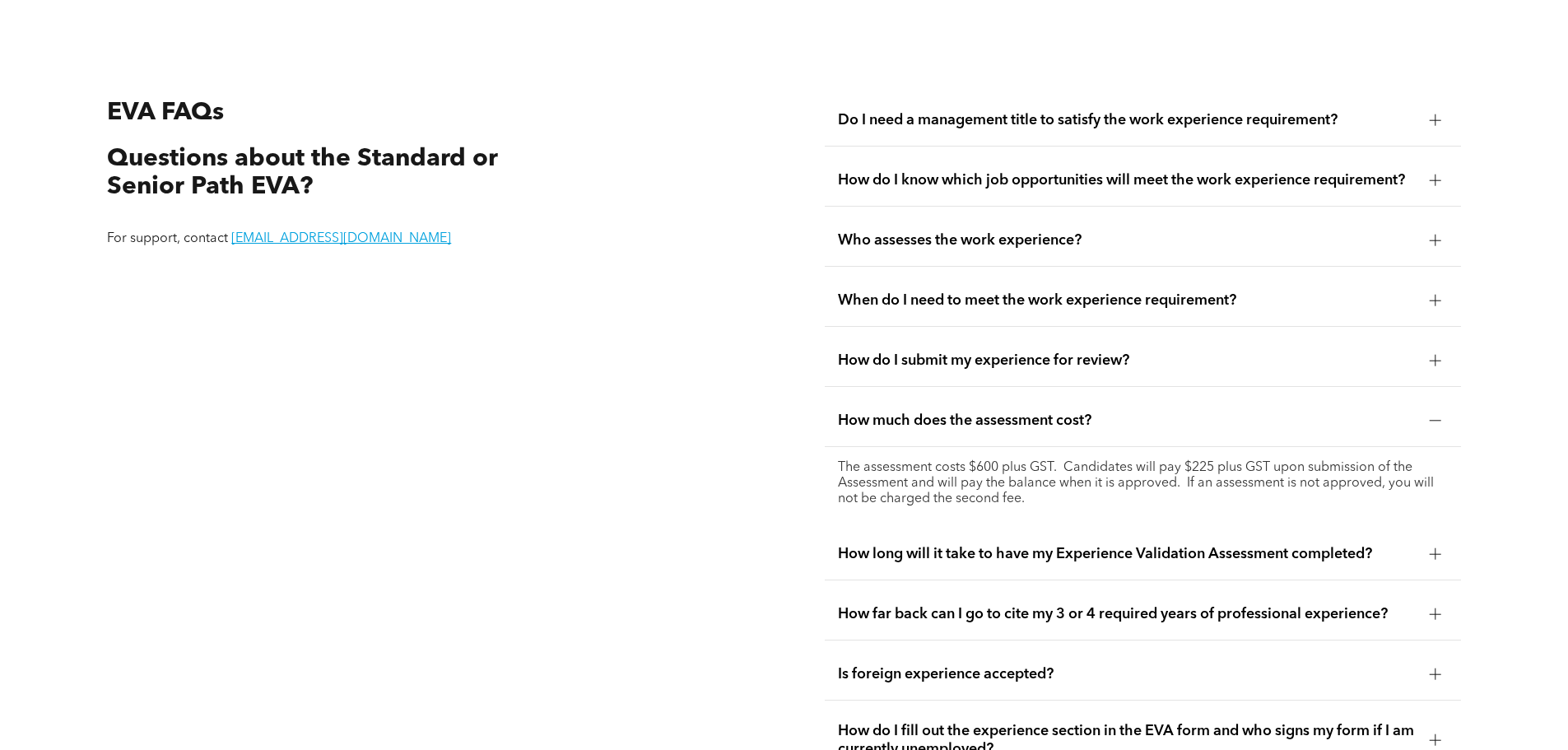
click at [485, 493] on div "EVA FAQs Questions about the Standard or Senior Path EVA? For support, contact …" at bounding box center [424, 493] width 662 height 824
